Goal: Task Accomplishment & Management: Use online tool/utility

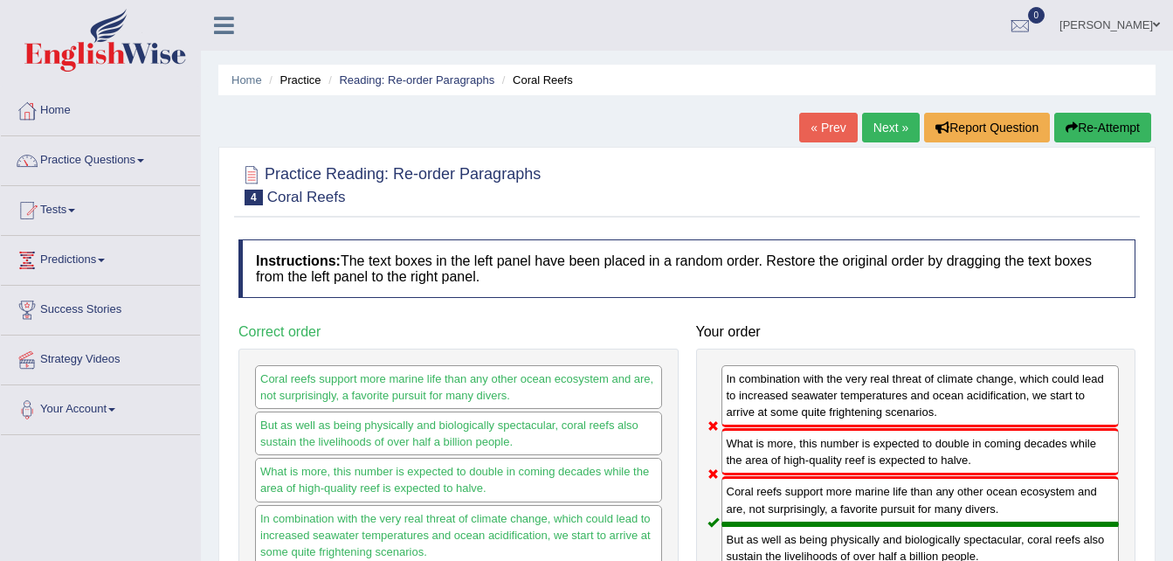
click at [141, 161] on link "Practice Questions" at bounding box center [100, 158] width 199 height 44
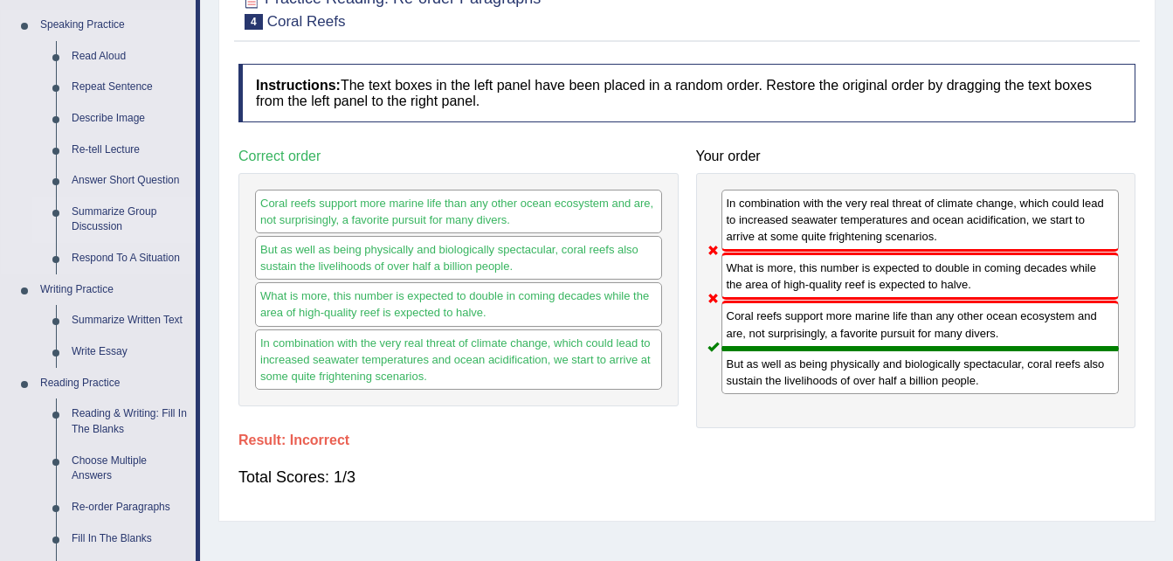
scroll to position [175, 0]
click at [124, 317] on link "Summarize Written Text" at bounding box center [130, 321] width 132 height 31
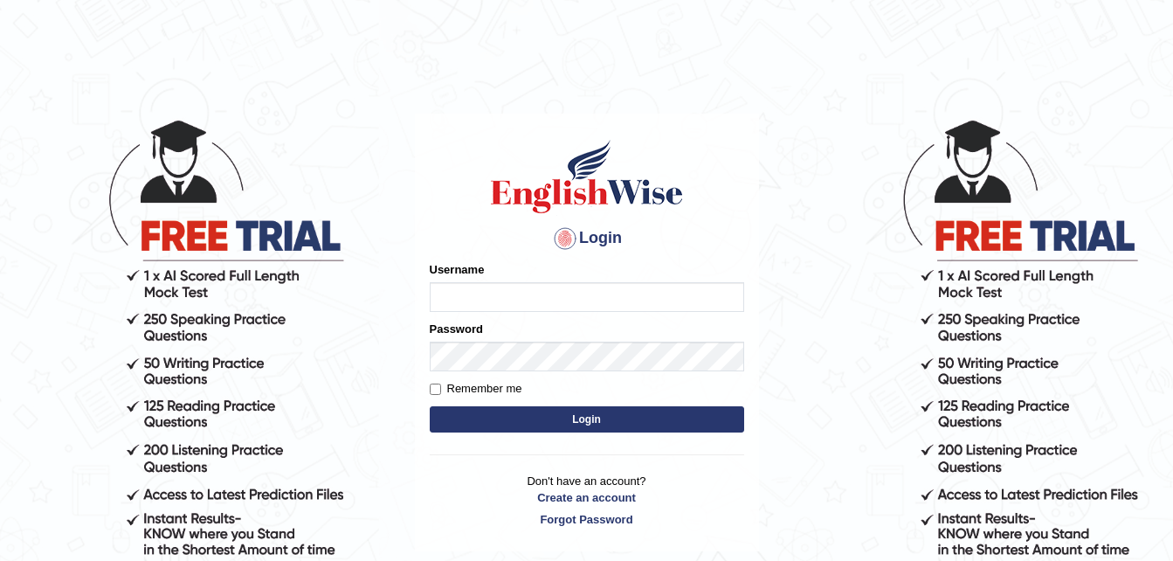
type input "[PERSON_NAME]"
click at [600, 421] on button "Login" at bounding box center [587, 419] width 314 height 26
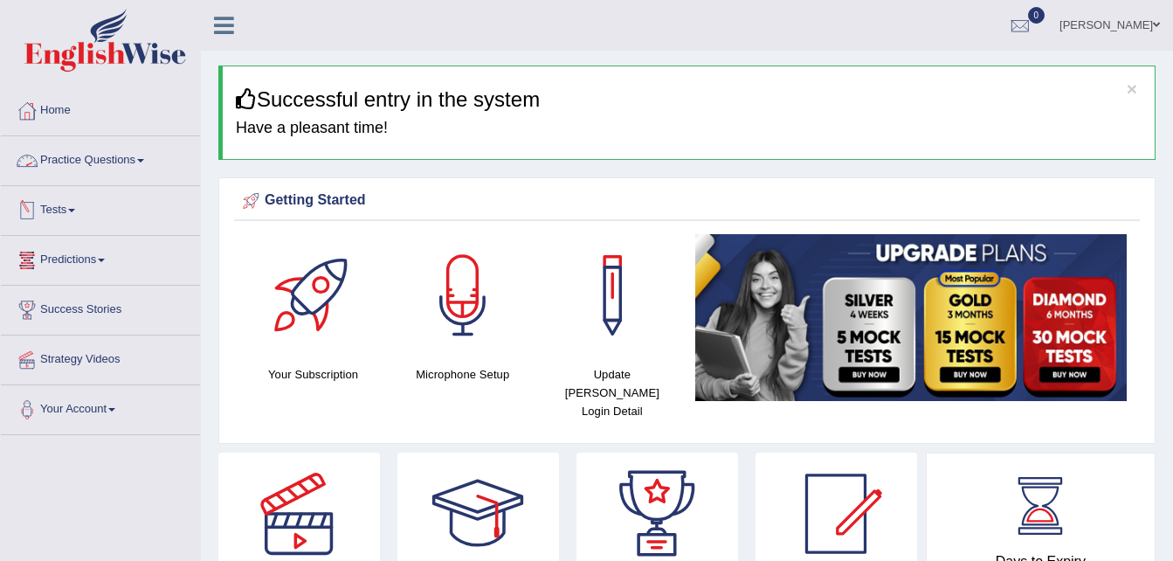
click at [144, 162] on link "Practice Questions" at bounding box center [100, 158] width 199 height 44
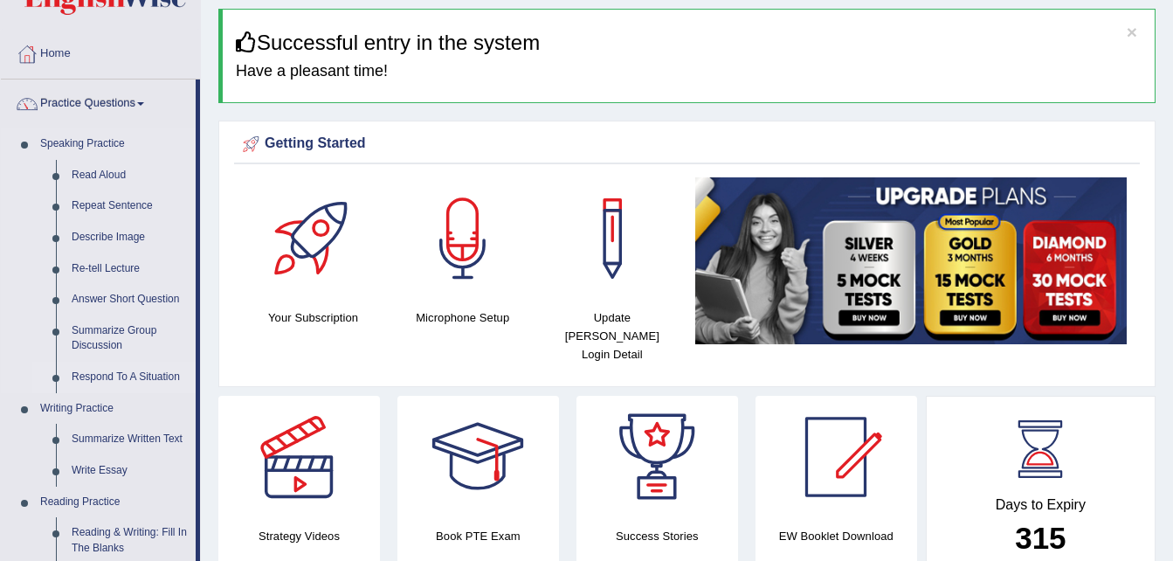
scroll to position [87, 0]
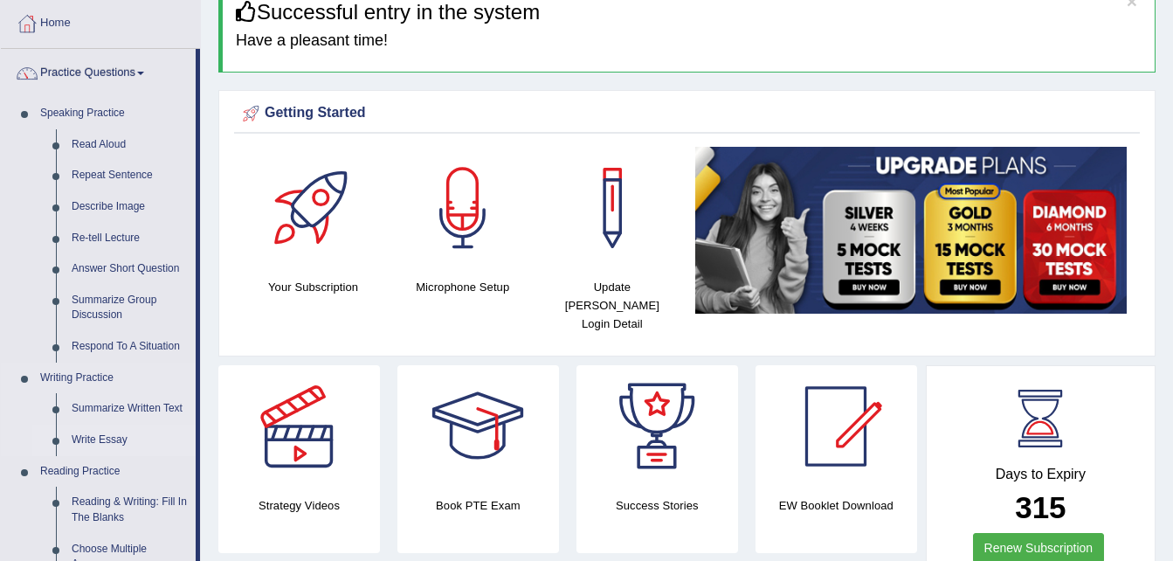
click at [89, 439] on link "Write Essay" at bounding box center [130, 439] width 132 height 31
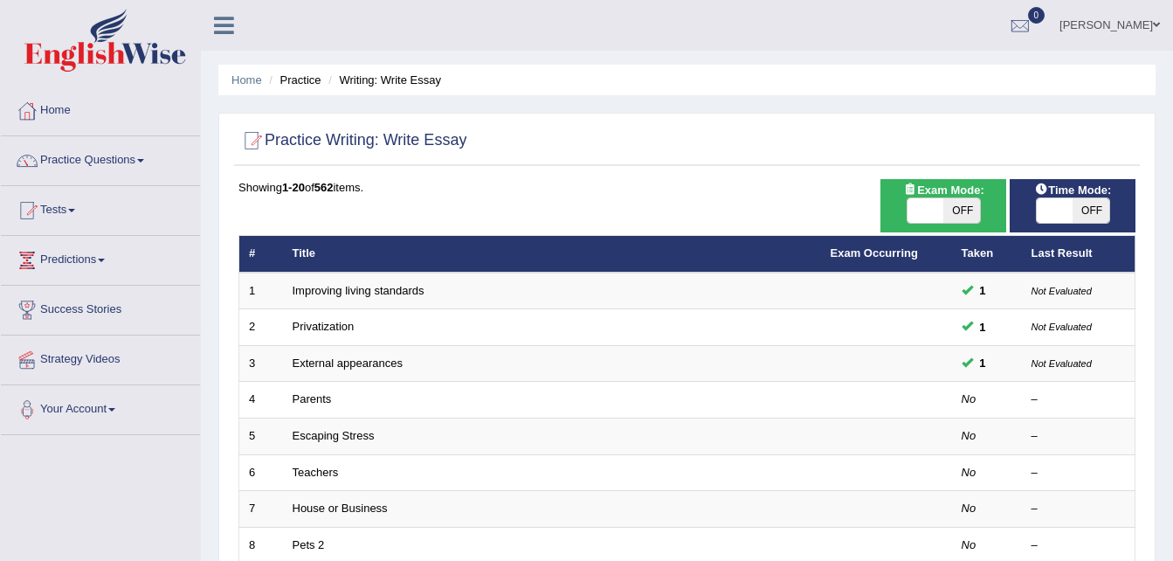
click at [957, 210] on span "OFF" at bounding box center [961, 210] width 37 height 24
checkbox input "true"
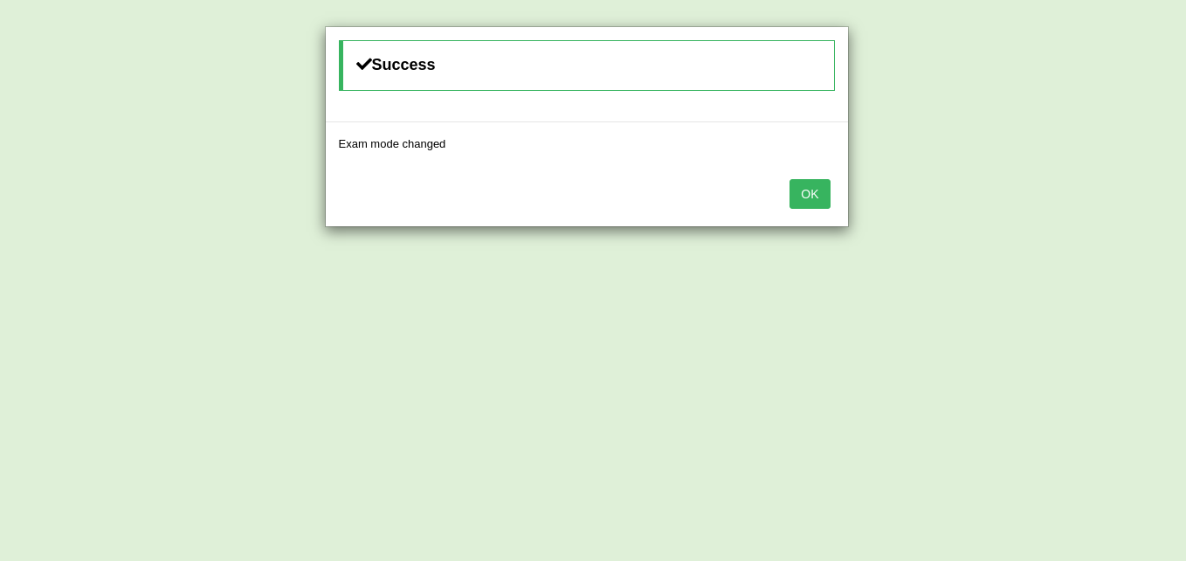
click at [806, 192] on button "OK" at bounding box center [809, 194] width 40 height 30
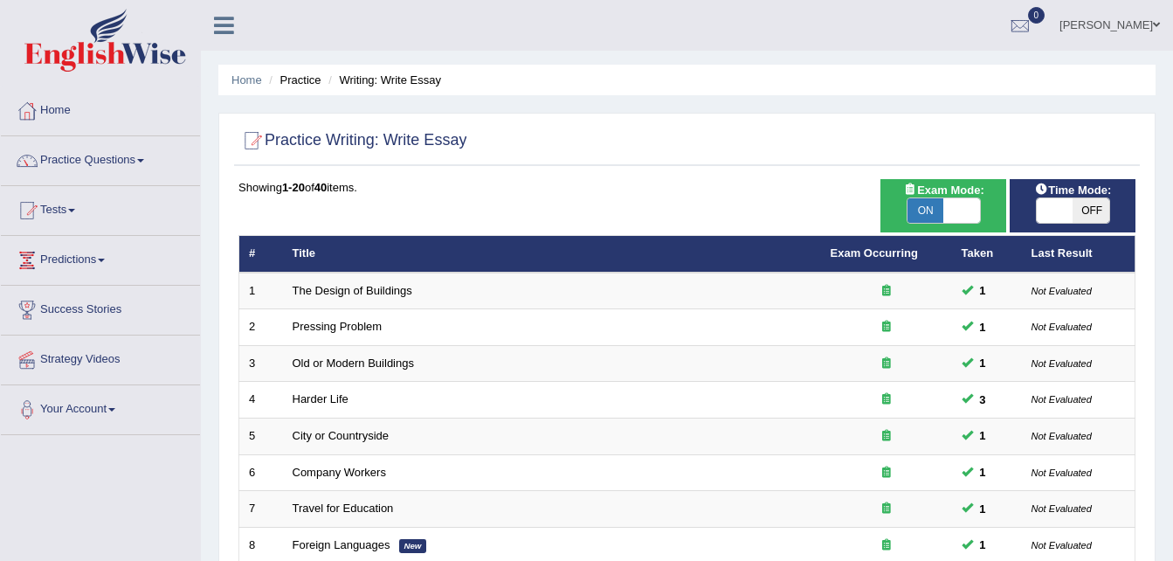
click at [1080, 208] on span "OFF" at bounding box center [1090, 210] width 37 height 24
checkbox input "true"
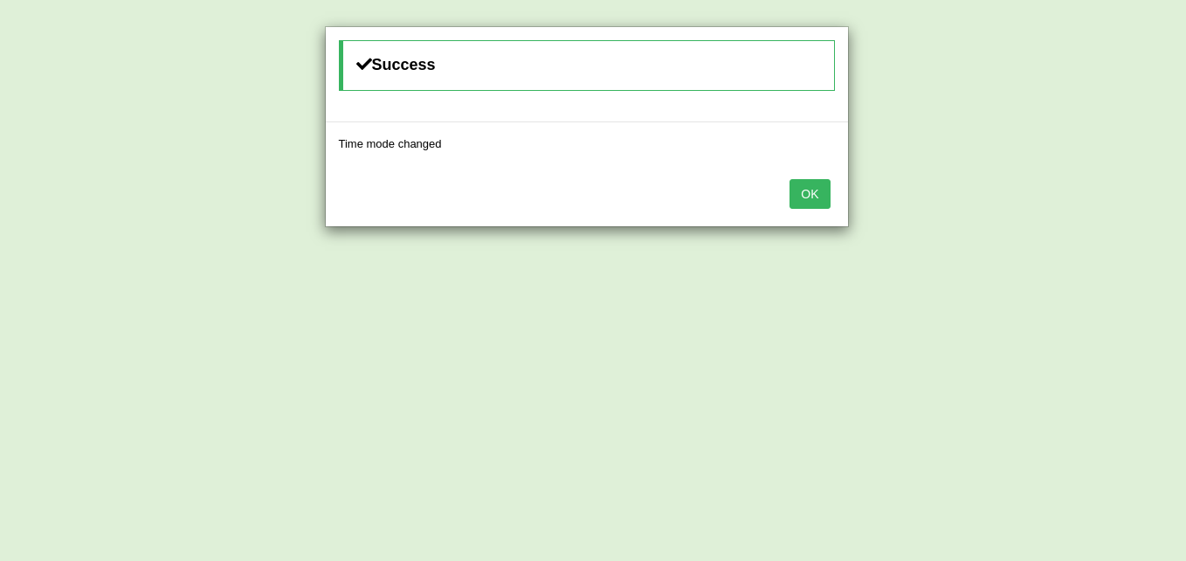
click at [814, 192] on button "OK" at bounding box center [809, 194] width 40 height 30
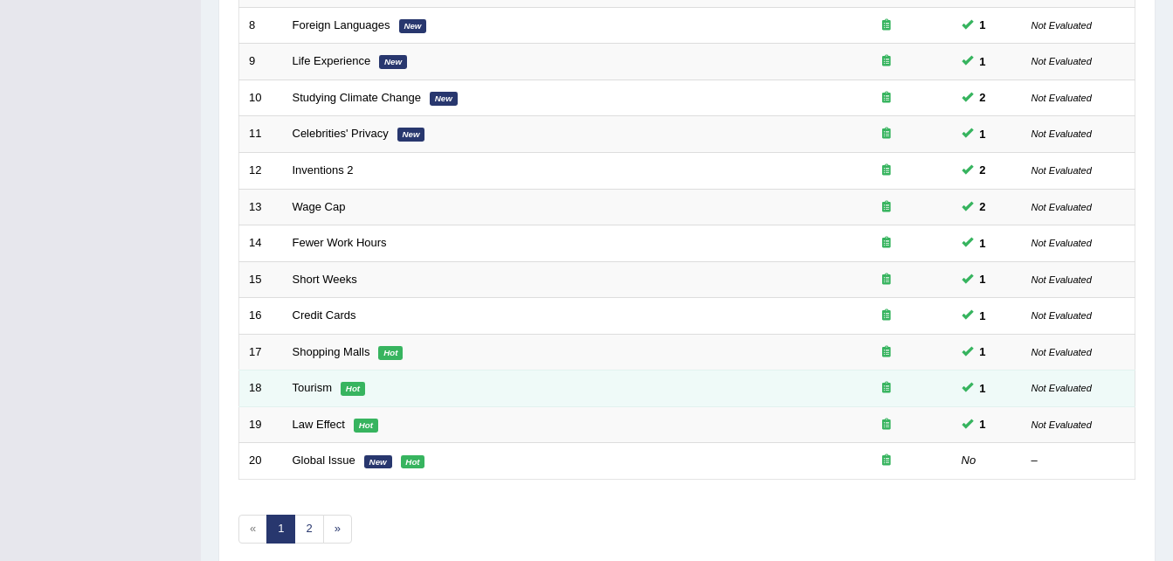
scroll to position [596, 0]
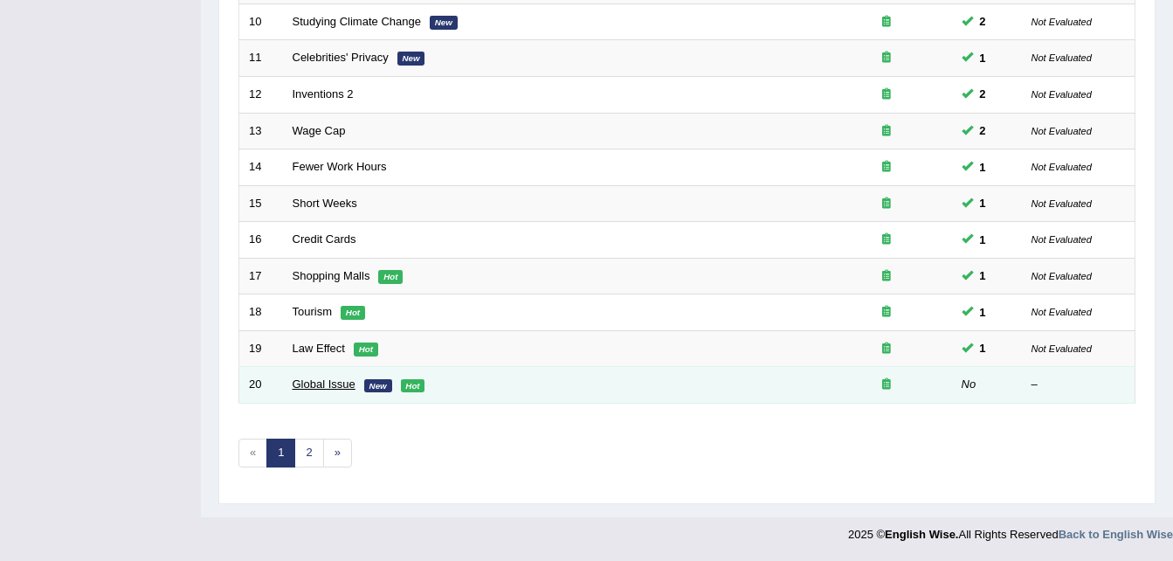
click at [326, 385] on link "Global Issue" at bounding box center [324, 383] width 63 height 13
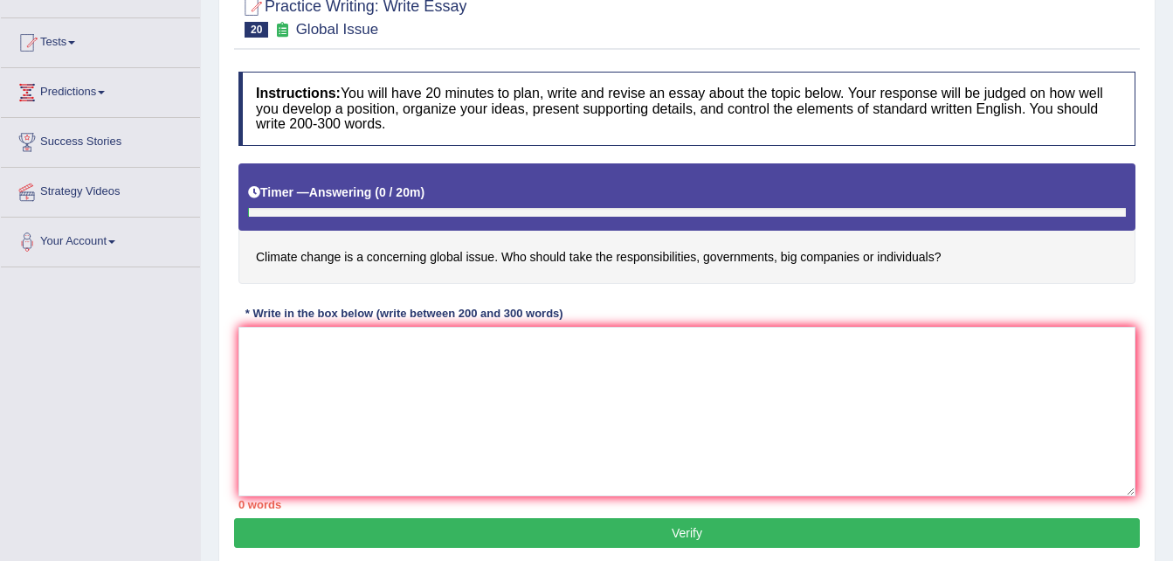
scroll to position [175, 0]
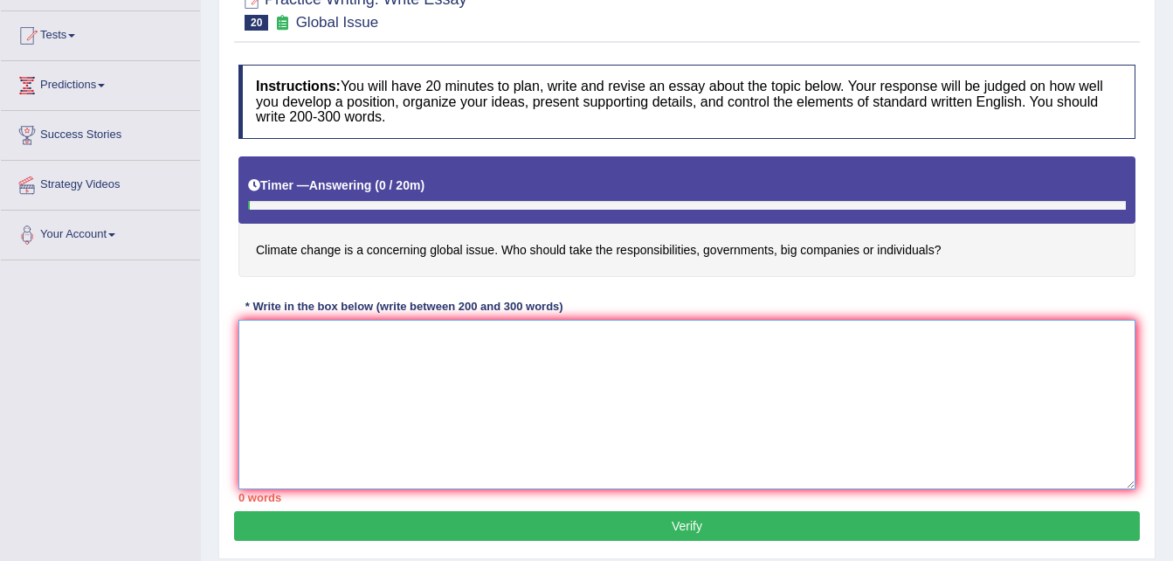
click at [272, 346] on textarea at bounding box center [686, 404] width 897 height 169
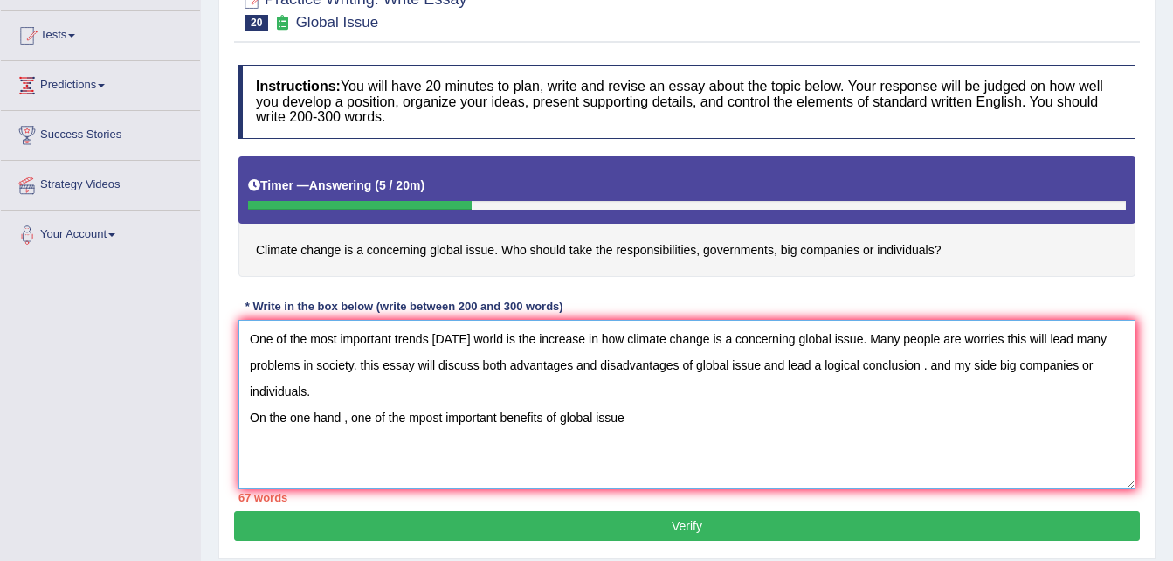
click at [420, 417] on textarea "One of the most important trends [DATE] world is the increase in how climate ch…" at bounding box center [686, 404] width 897 height 169
click at [658, 427] on textarea "One of the most important trends today's world is the increase in how climate c…" at bounding box center [686, 404] width 897 height 169
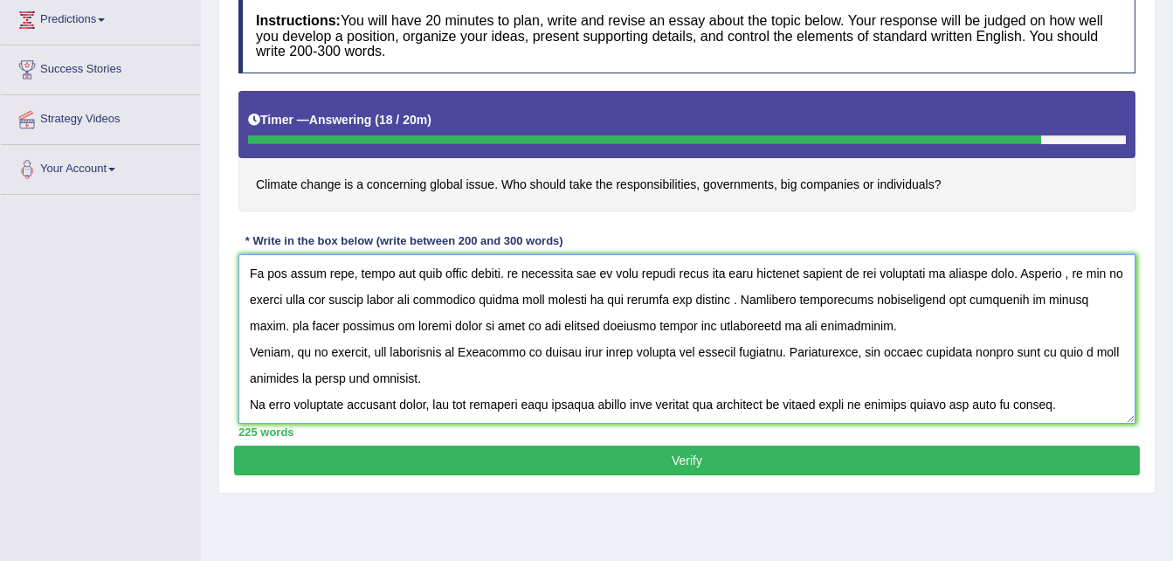
scroll to position [262, 0]
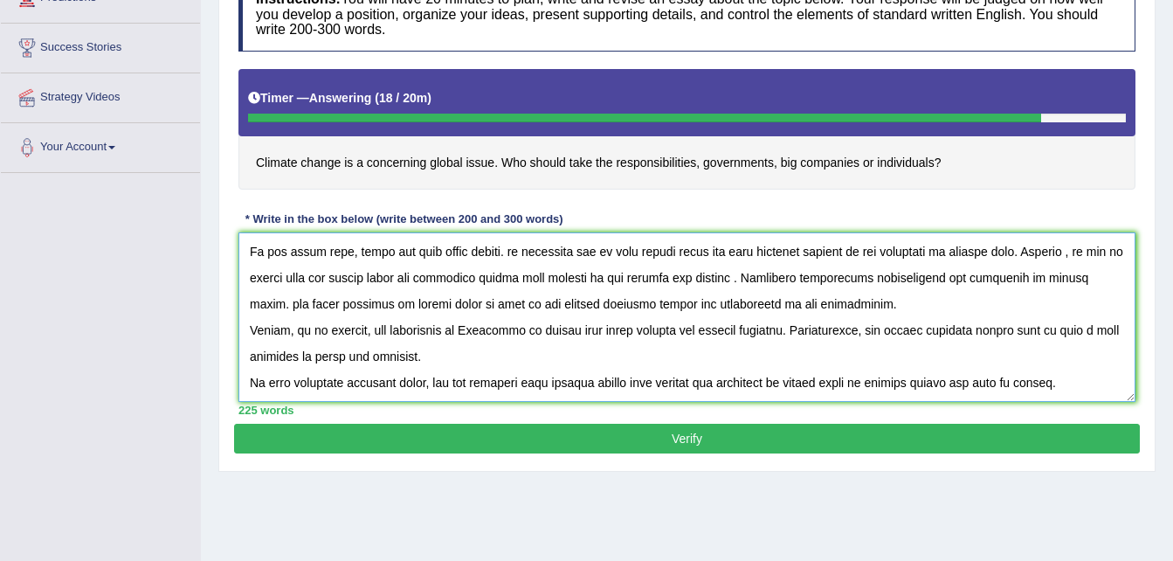
type textarea "One of the most important trends today's world is the increase in how climate c…"
click at [726, 432] on button "Verify" at bounding box center [687, 439] width 906 height 30
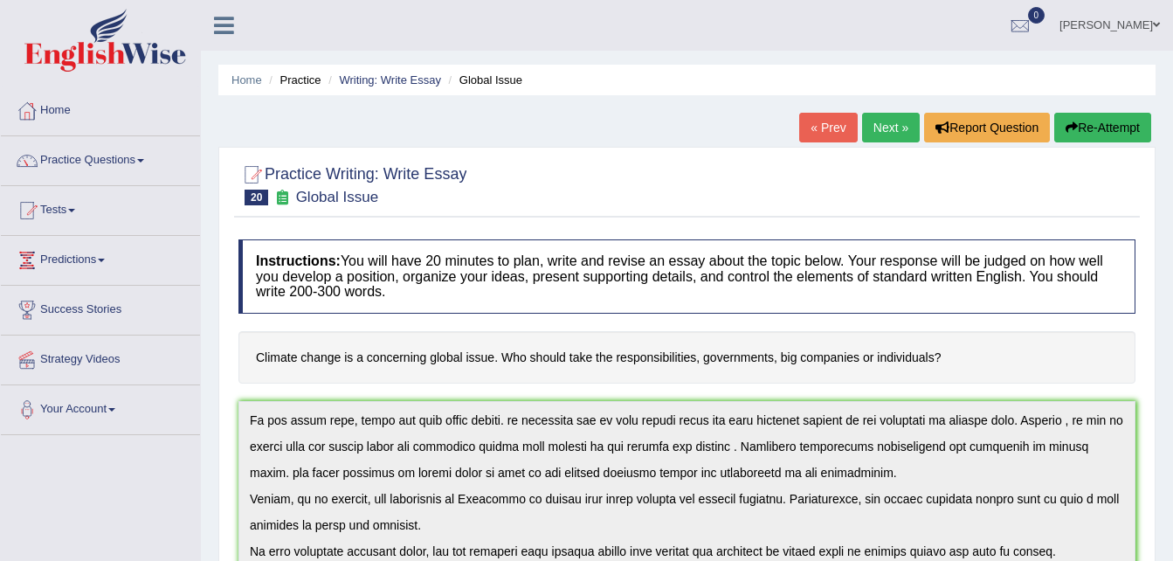
scroll to position [0, 0]
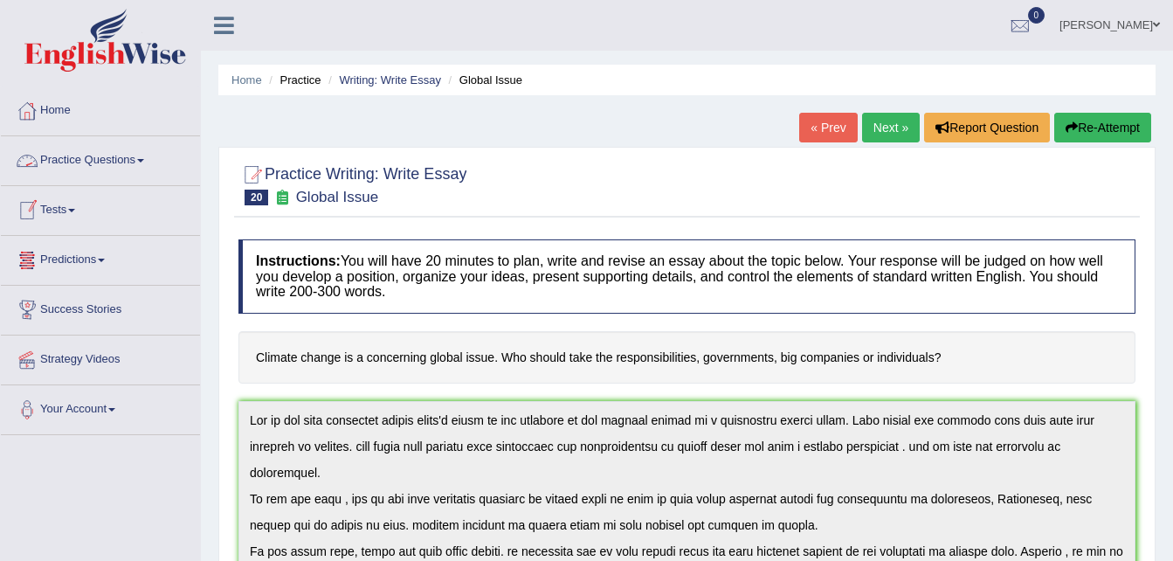
click at [144, 159] on span at bounding box center [140, 160] width 7 height 3
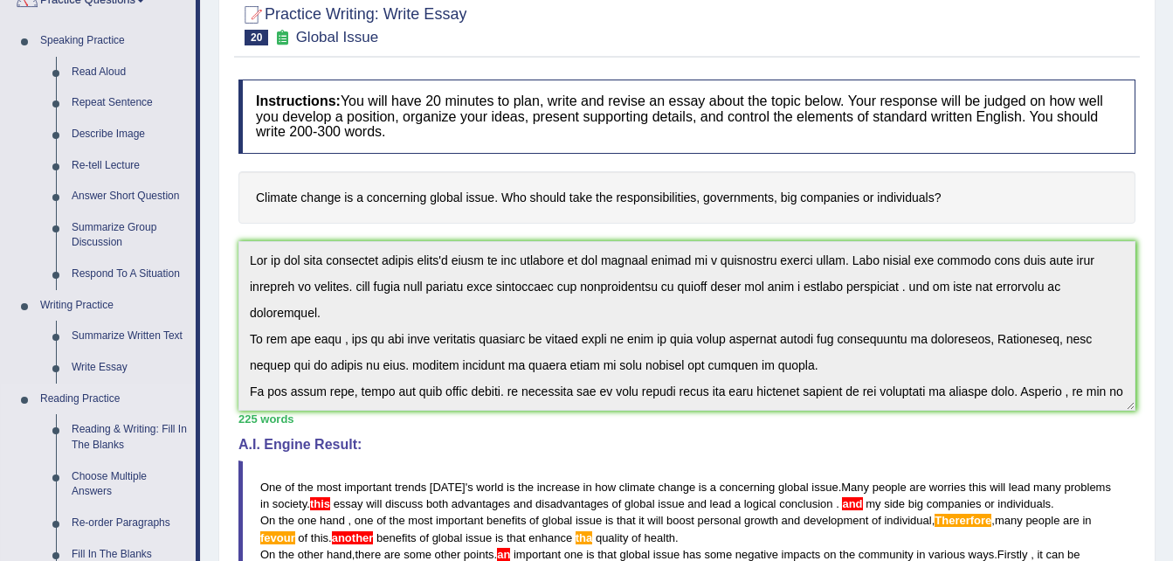
scroll to position [175, 0]
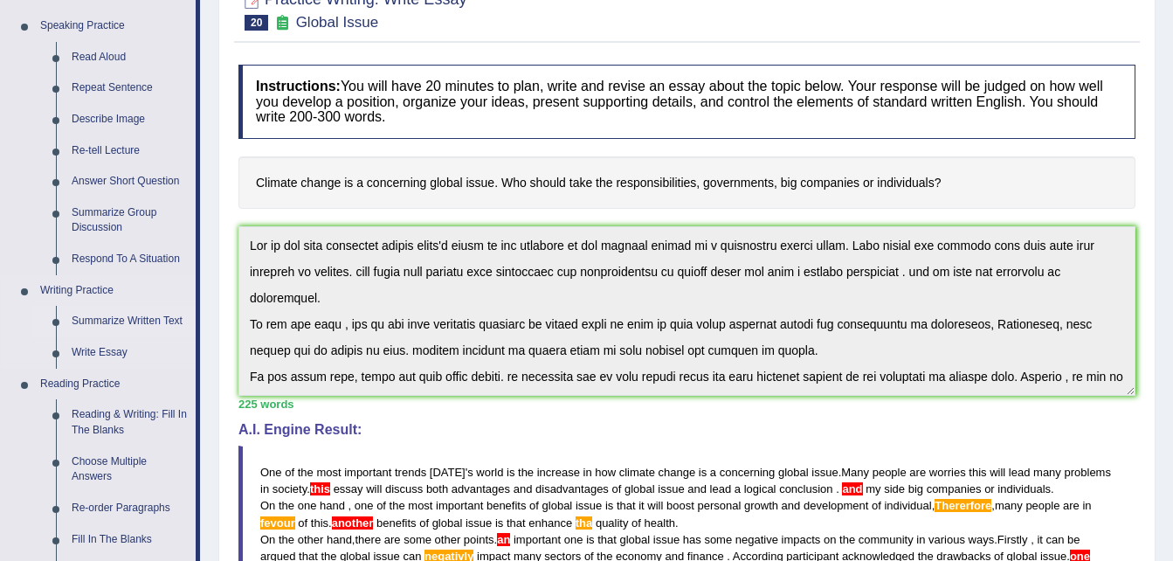
click at [109, 320] on link "Summarize Written Text" at bounding box center [130, 321] width 132 height 31
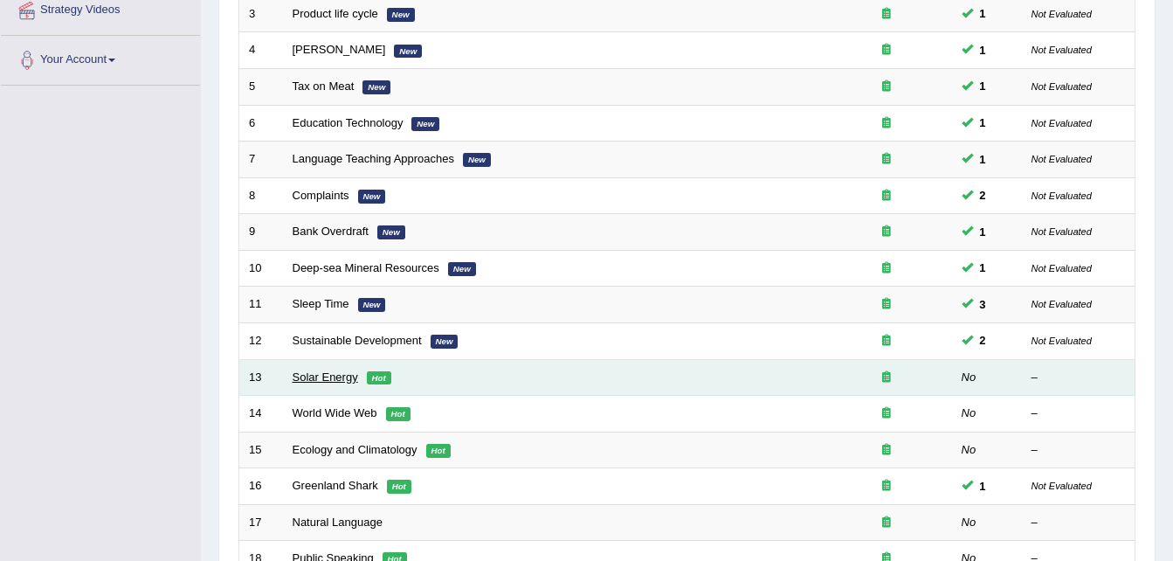
click at [336, 382] on link "Solar Energy" at bounding box center [325, 376] width 65 height 13
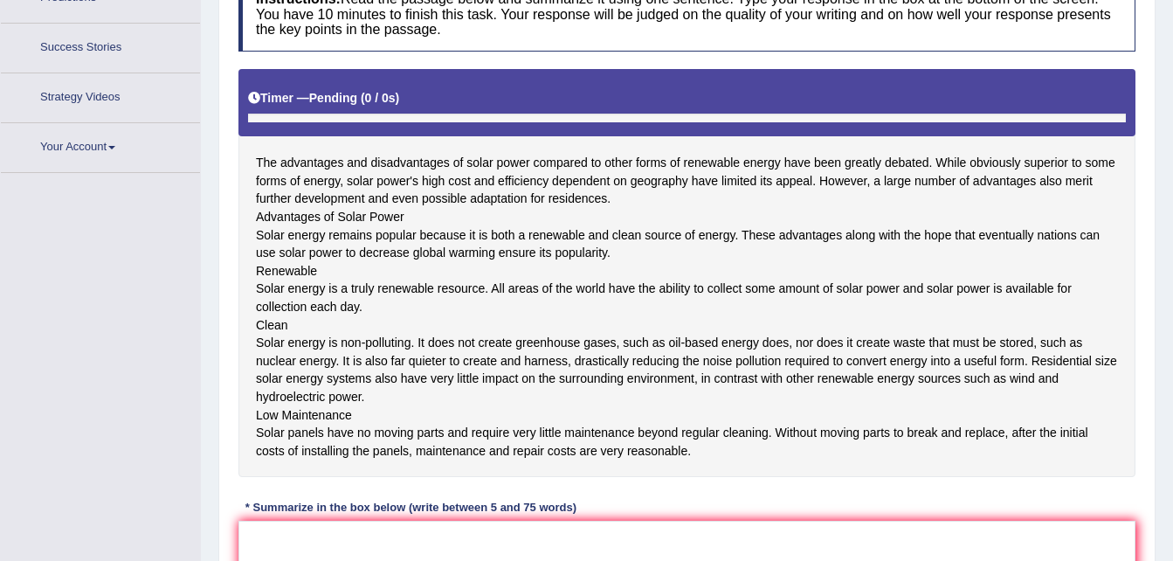
scroll to position [304, 0]
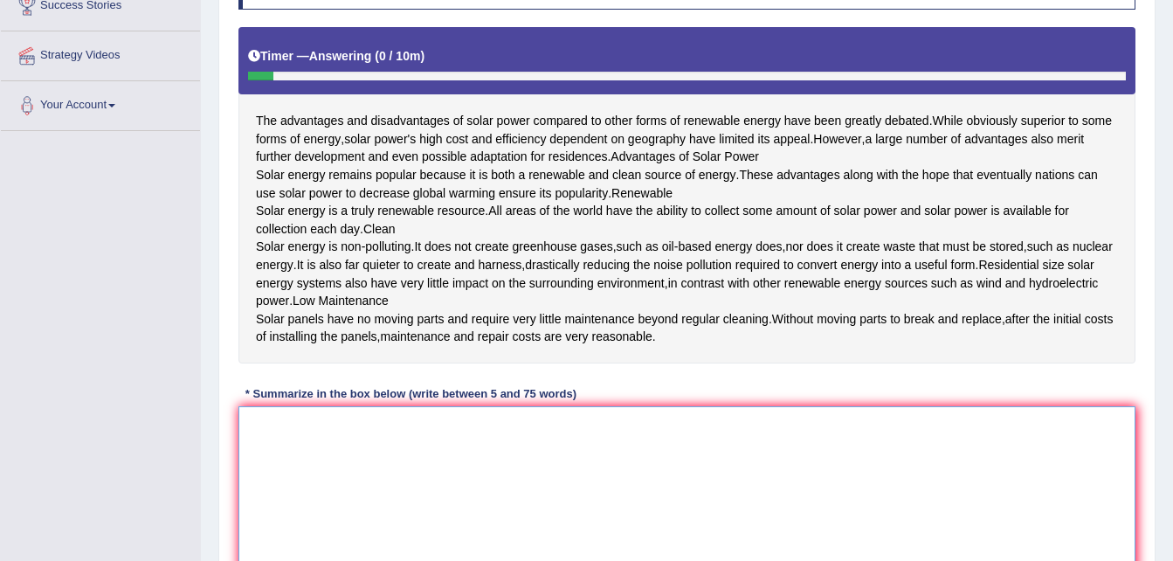
click at [272, 511] on textarea at bounding box center [686, 490] width 897 height 169
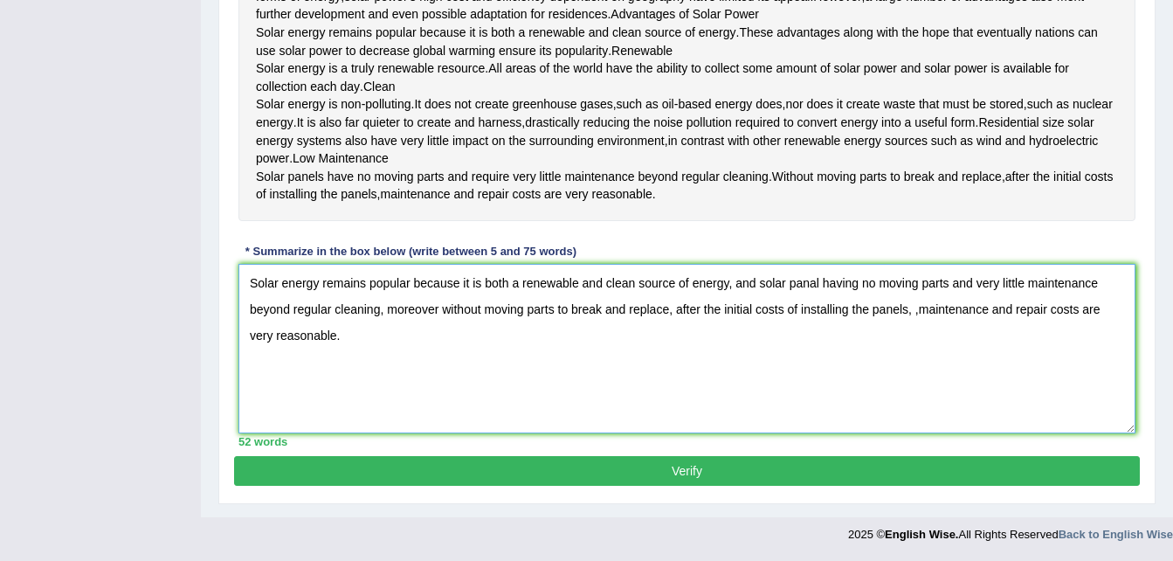
scroll to position [518, 0]
type textarea "Solar energy remains popular because it is both a renewable and clean source of…"
click at [609, 464] on button "Verify" at bounding box center [687, 471] width 906 height 30
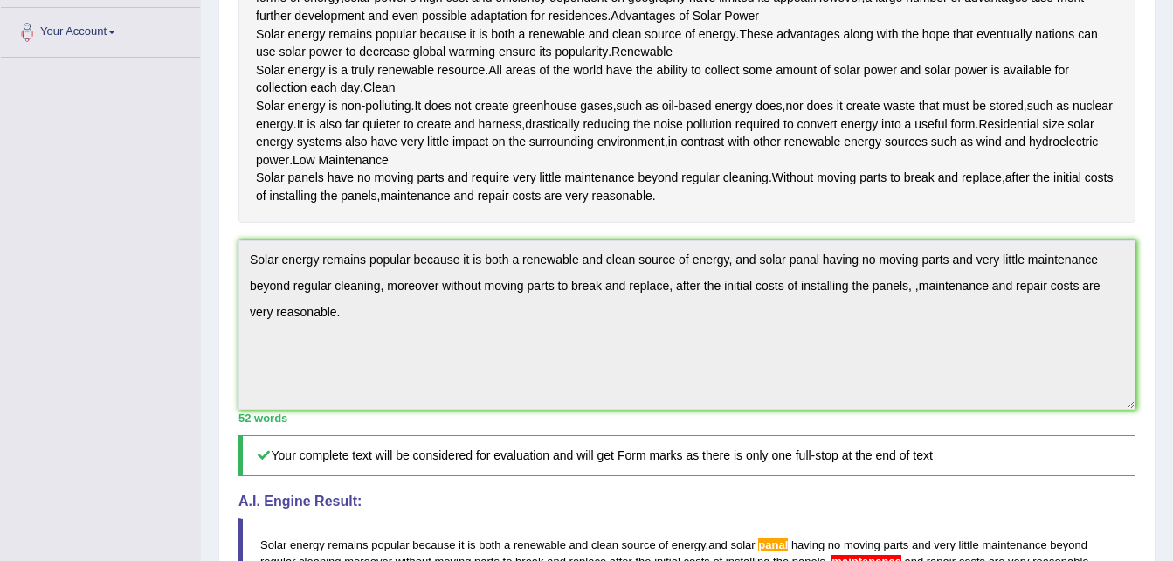
scroll to position [362, 0]
